Goal: Check status: Check status

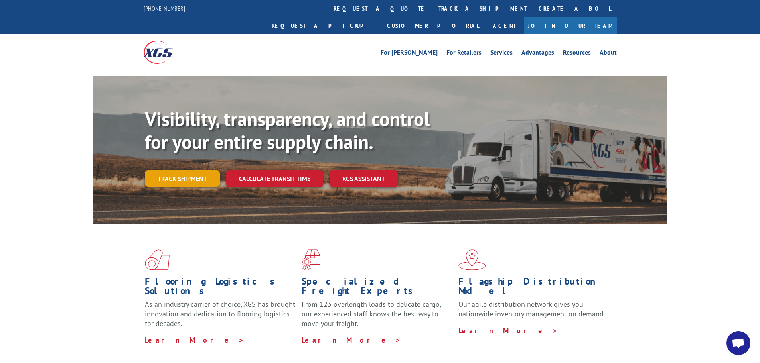
click at [168, 170] on link "Track shipment" at bounding box center [182, 178] width 75 height 17
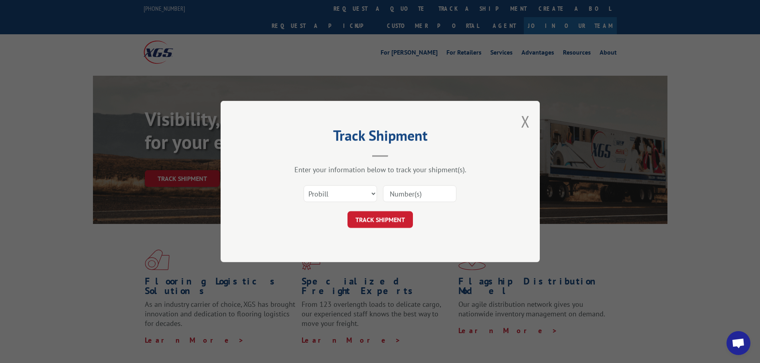
click at [399, 191] on input at bounding box center [419, 194] width 73 height 17
paste input "17564921"
type input "17564921"
click at [379, 222] on button "TRACK SHIPMENT" at bounding box center [380, 219] width 65 height 17
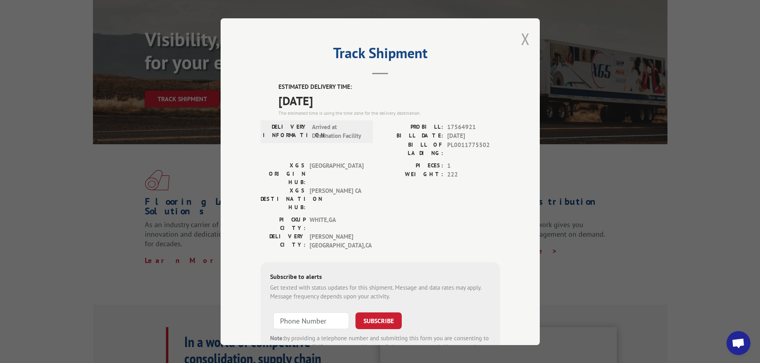
click at [524, 43] on button "Close modal" at bounding box center [525, 38] width 9 height 21
